Goal: Navigation & Orientation: Find specific page/section

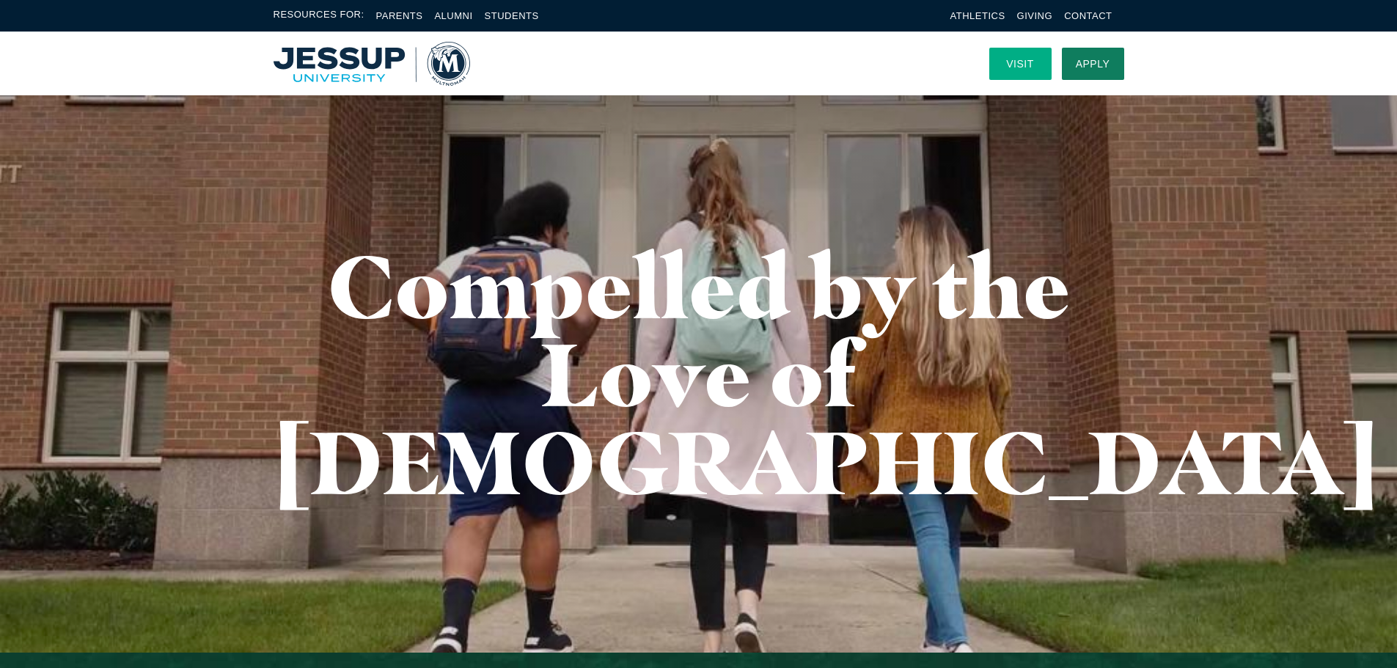
click at [1003, 69] on link "Visit" at bounding box center [1020, 64] width 62 height 32
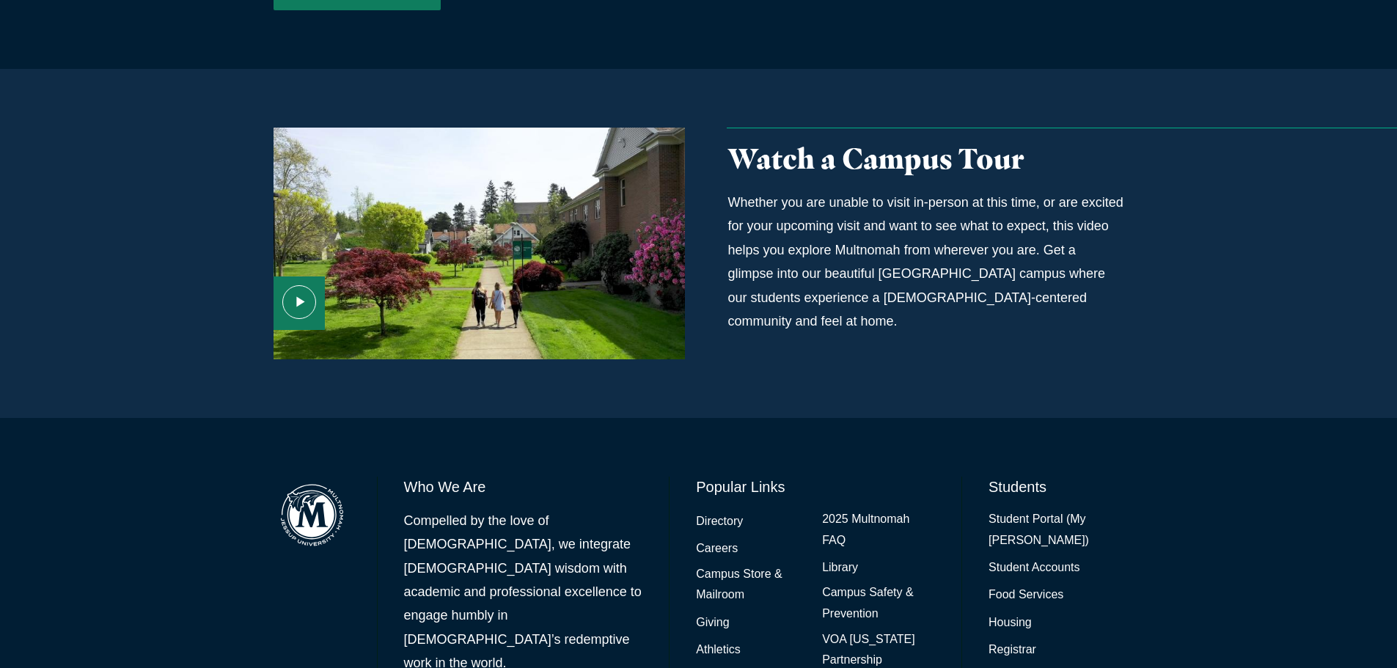
scroll to position [984, 0]
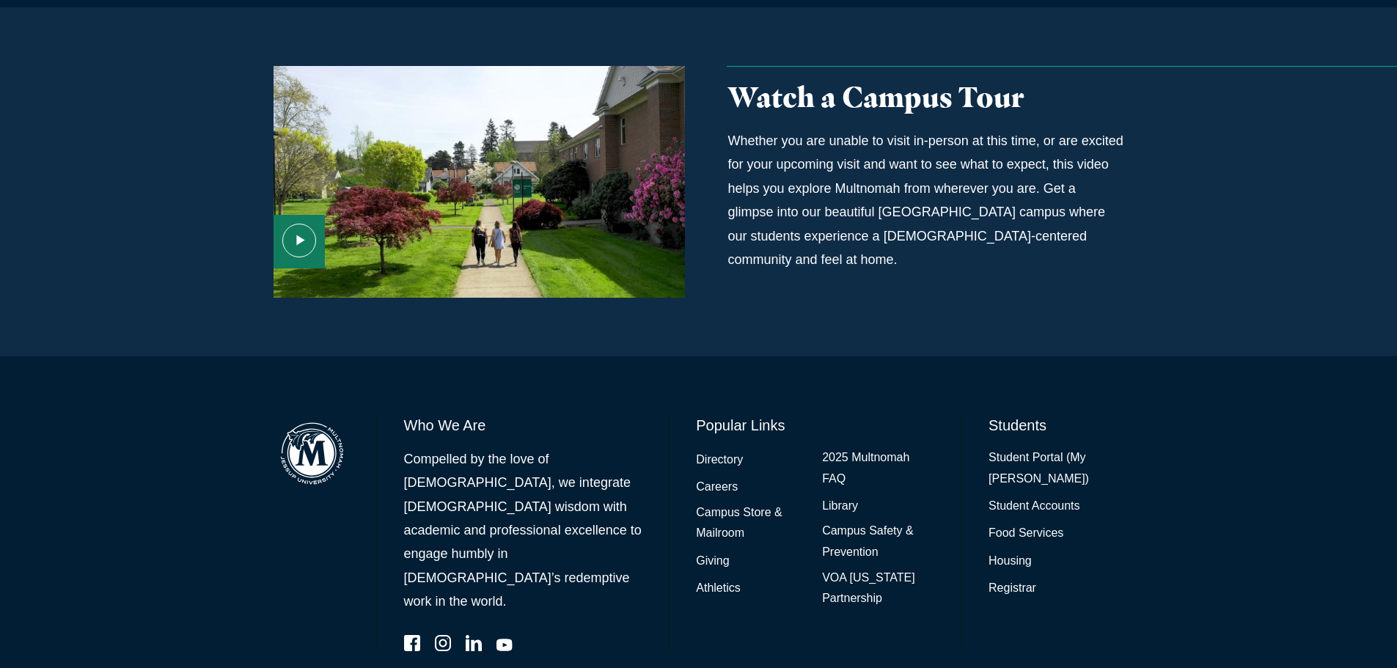
drag, startPoint x: 1195, startPoint y: 403, endPoint x: 1205, endPoint y: 482, distance: 79.1
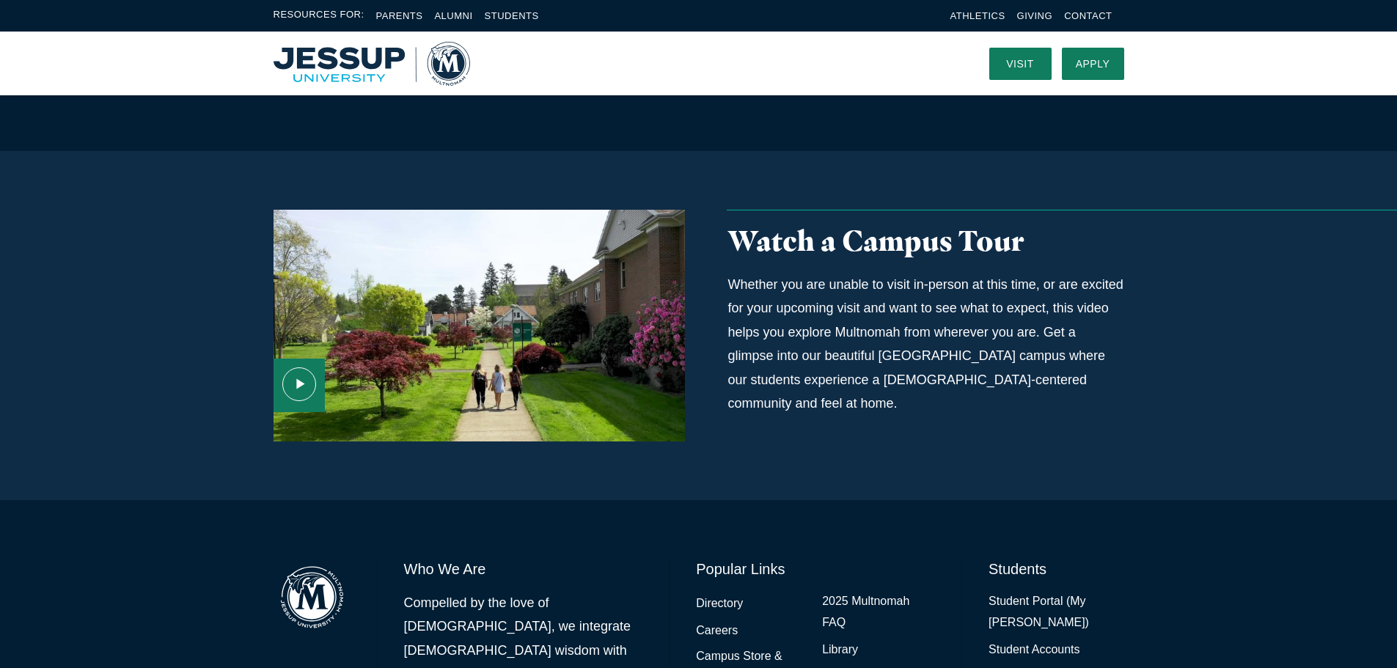
scroll to position [0, 0]
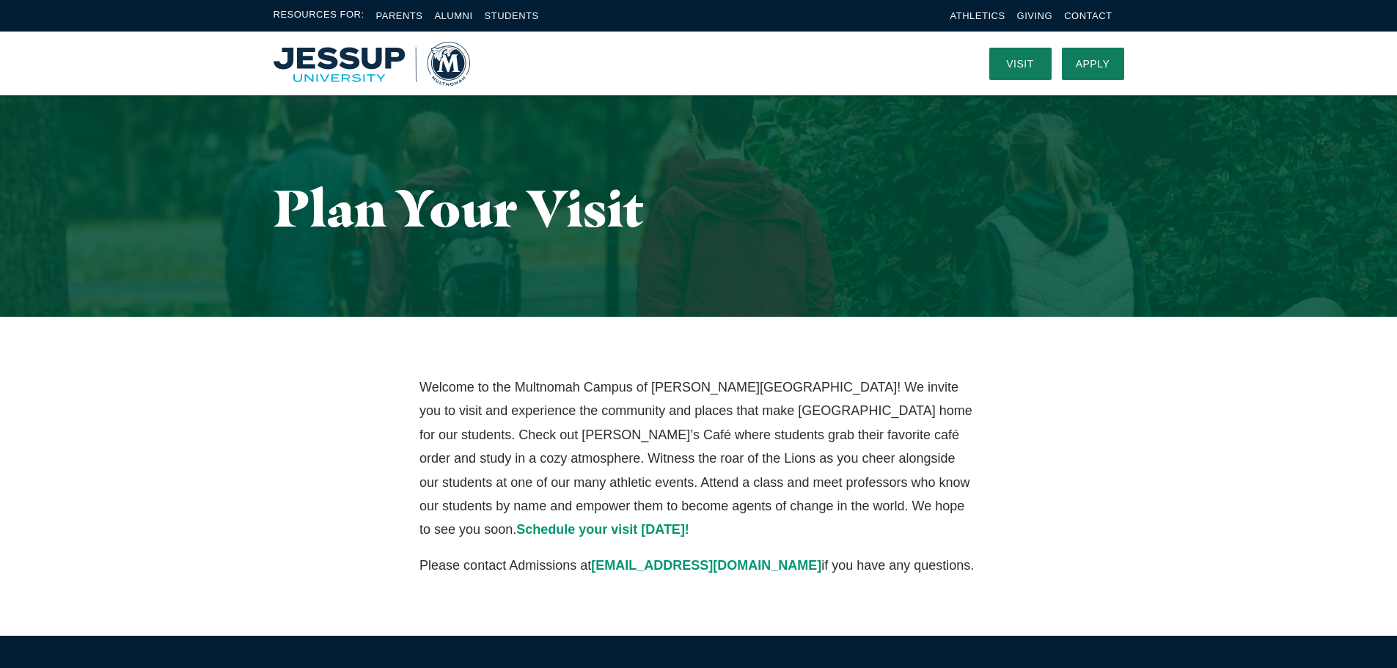
drag, startPoint x: 1250, startPoint y: 520, endPoint x: 1206, endPoint y: 179, distance: 343.8
